Goal: Task Accomplishment & Management: Manage account settings

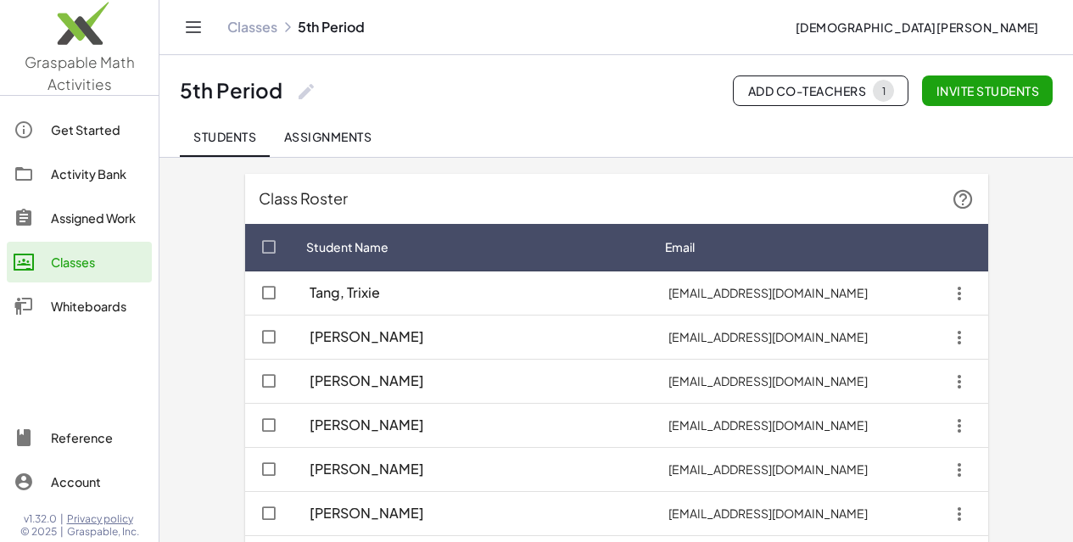
scroll to position [797, 0]
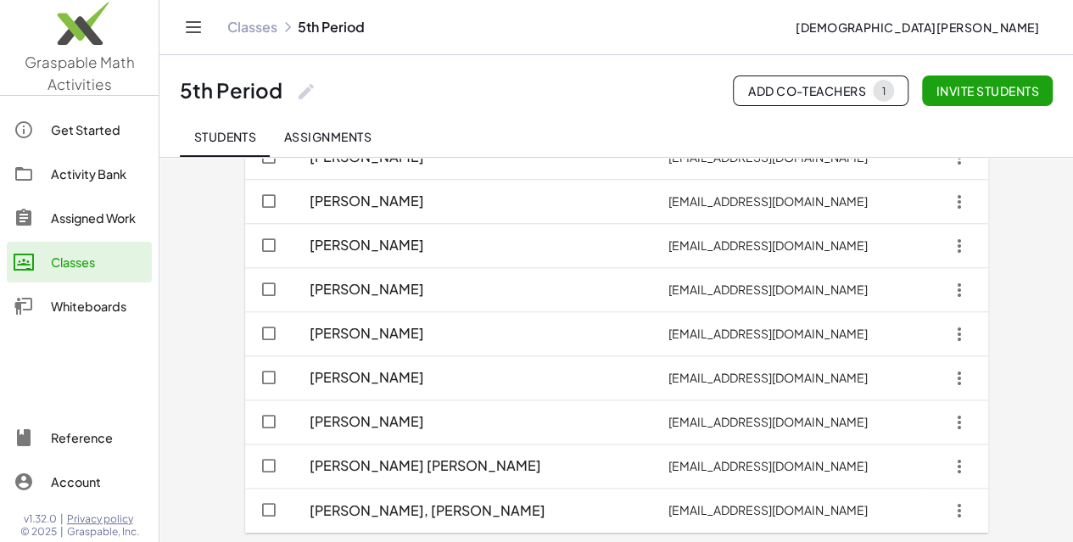
click at [82, 269] on div "Classes" at bounding box center [98, 262] width 94 height 20
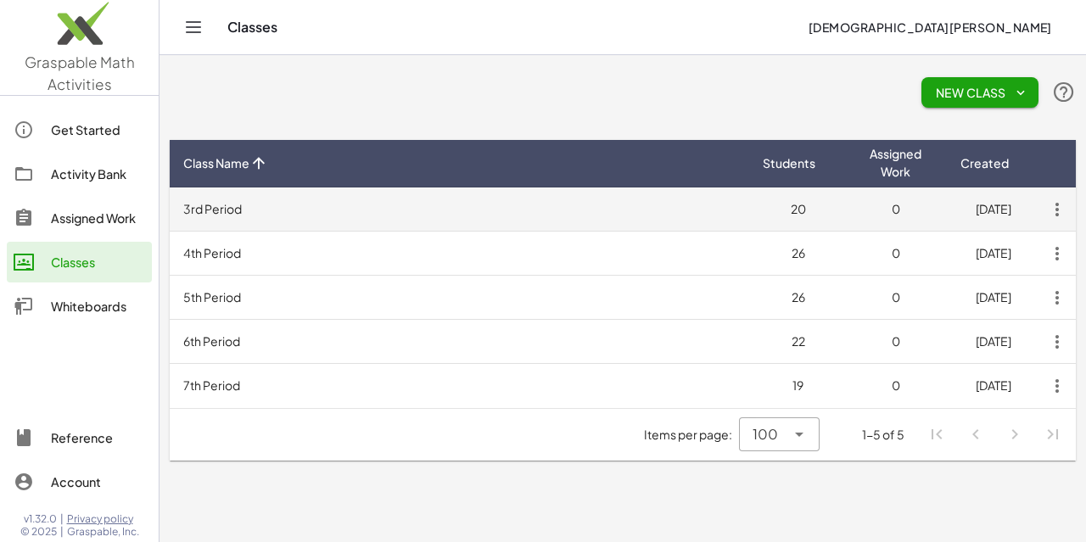
click at [277, 210] on td "3rd Period" at bounding box center [459, 209] width 579 height 44
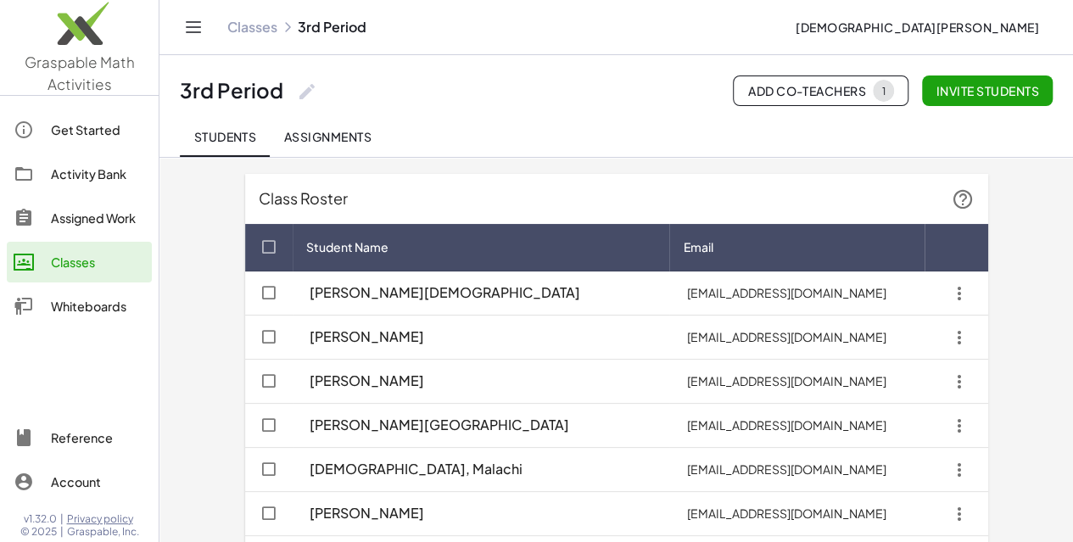
click at [973, 87] on span "Invite students" at bounding box center [987, 90] width 103 height 15
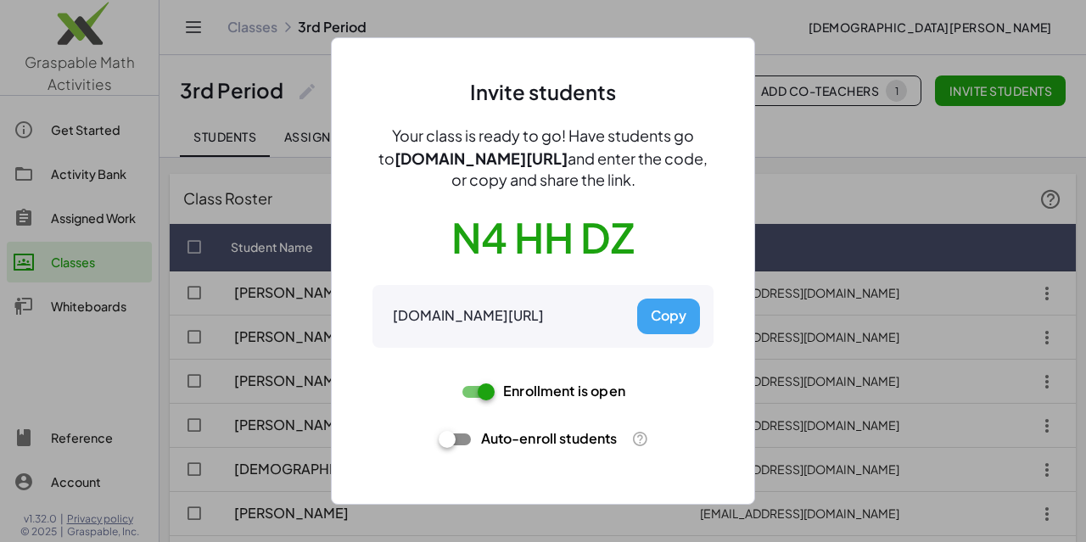
click at [829, 154] on div at bounding box center [543, 271] width 1086 height 542
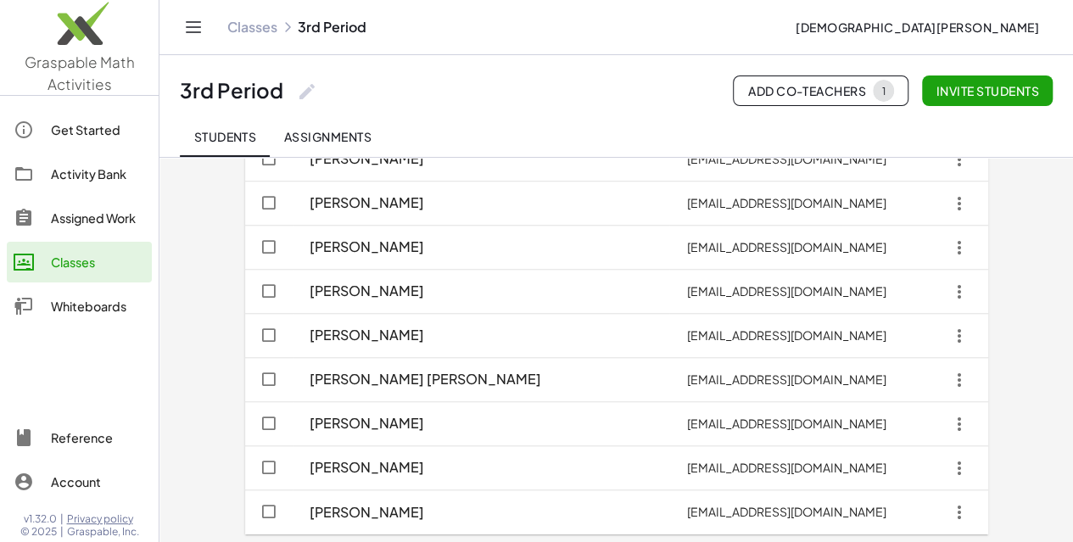
scroll to position [621, 0]
